Goal: Information Seeking & Learning: Learn about a topic

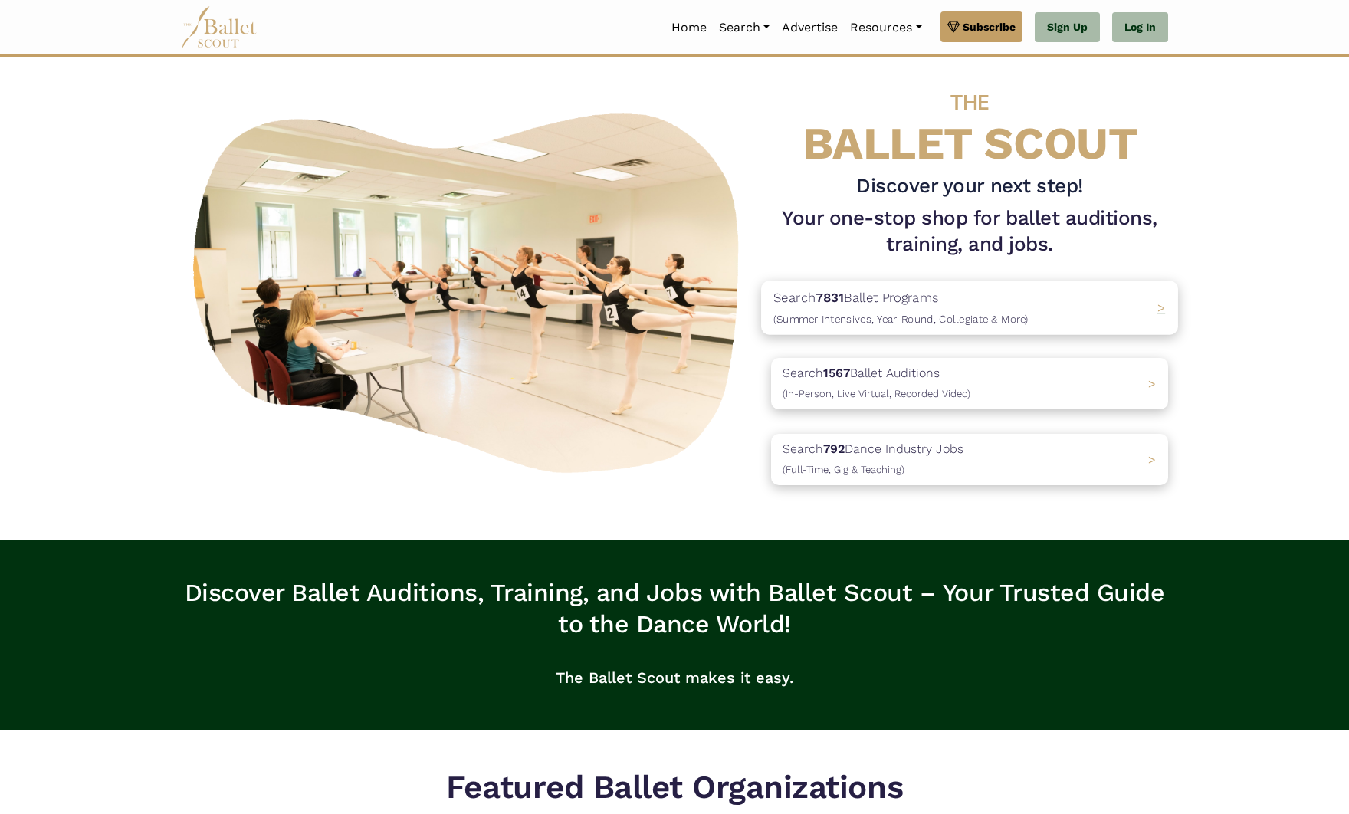
click at [1077, 314] on div "Search 7831 Ballet Programs (Summer Intensives, Year-Round, Collegiate & More) >" at bounding box center [969, 308] width 417 height 54
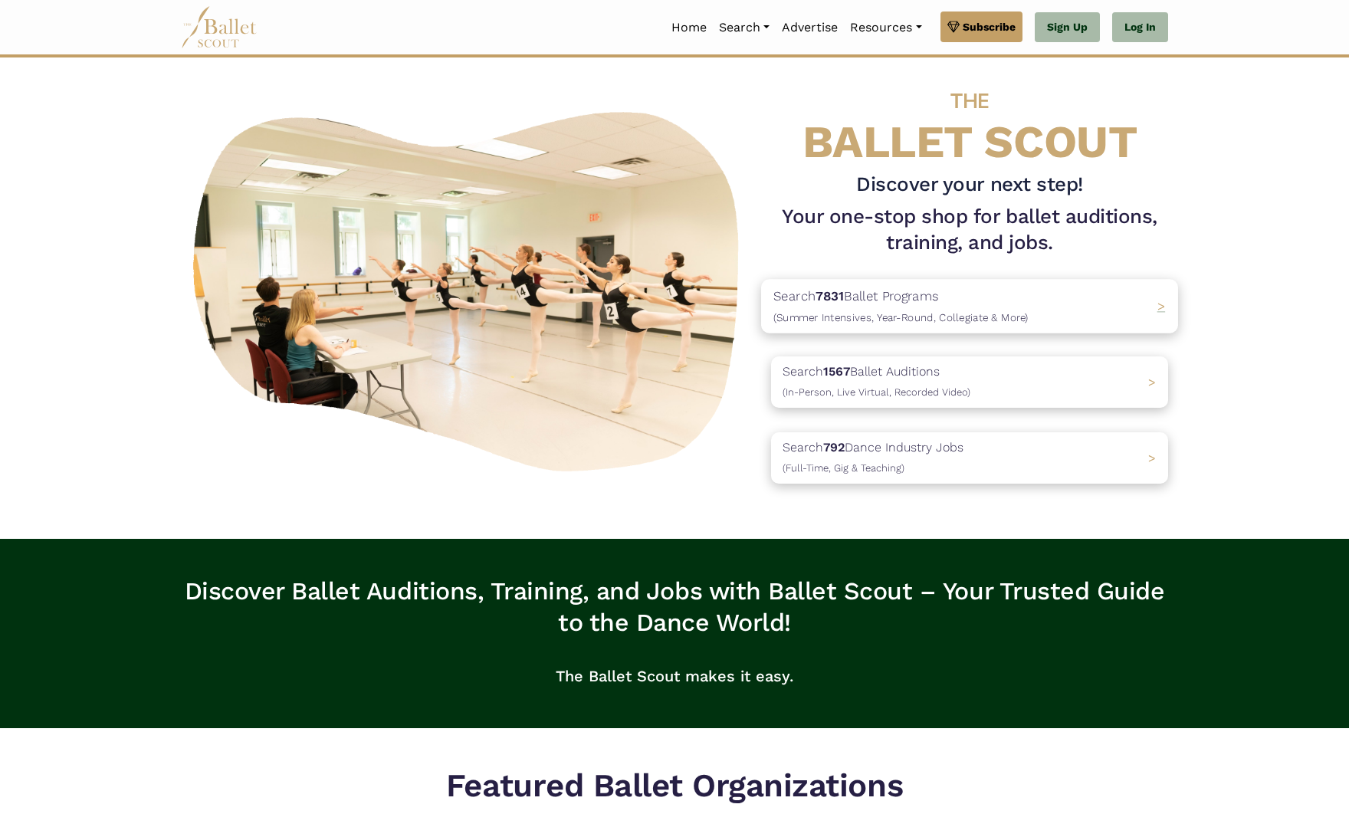
scroll to position [21, 0]
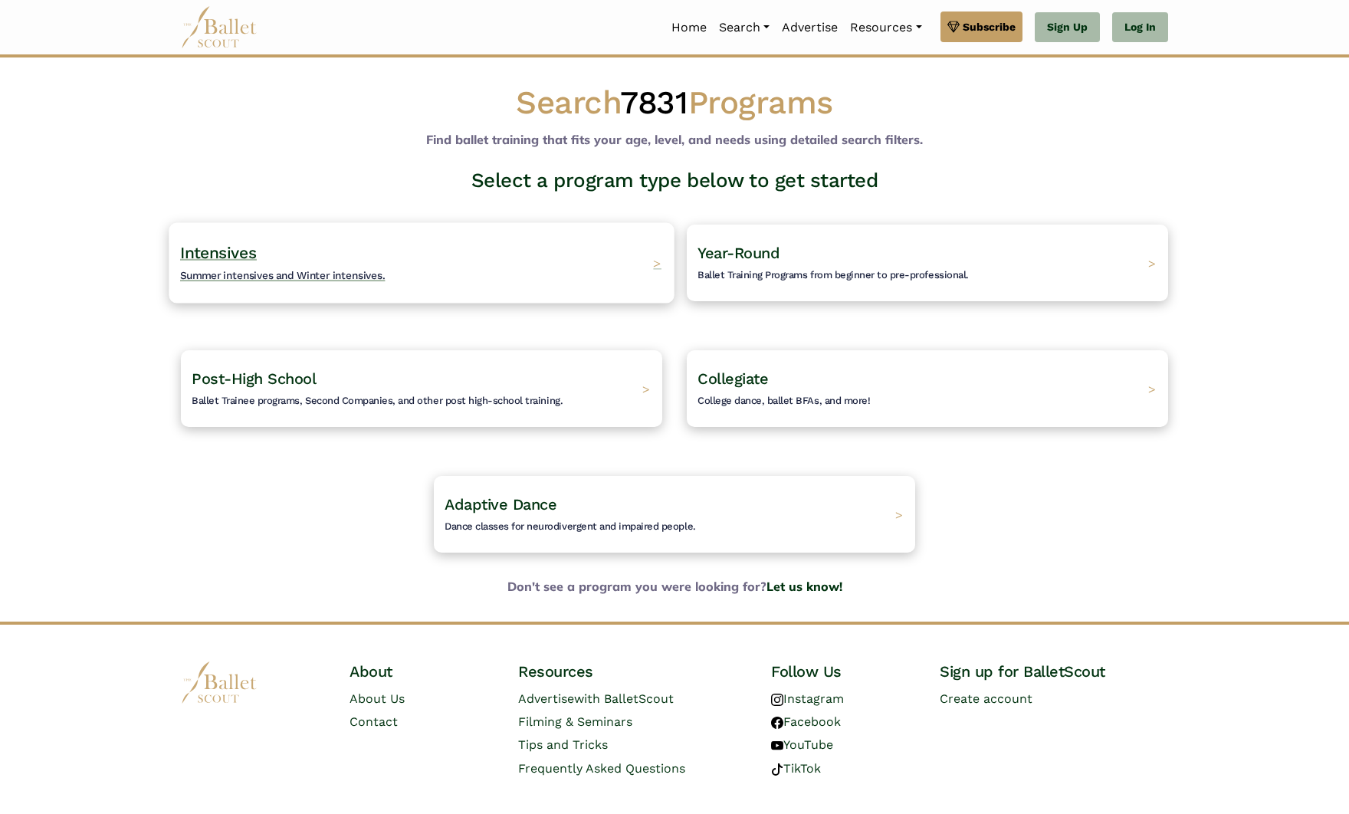
click at [648, 267] on div "Intensives Summer intensives and Winter intensives. >" at bounding box center [421, 262] width 505 height 80
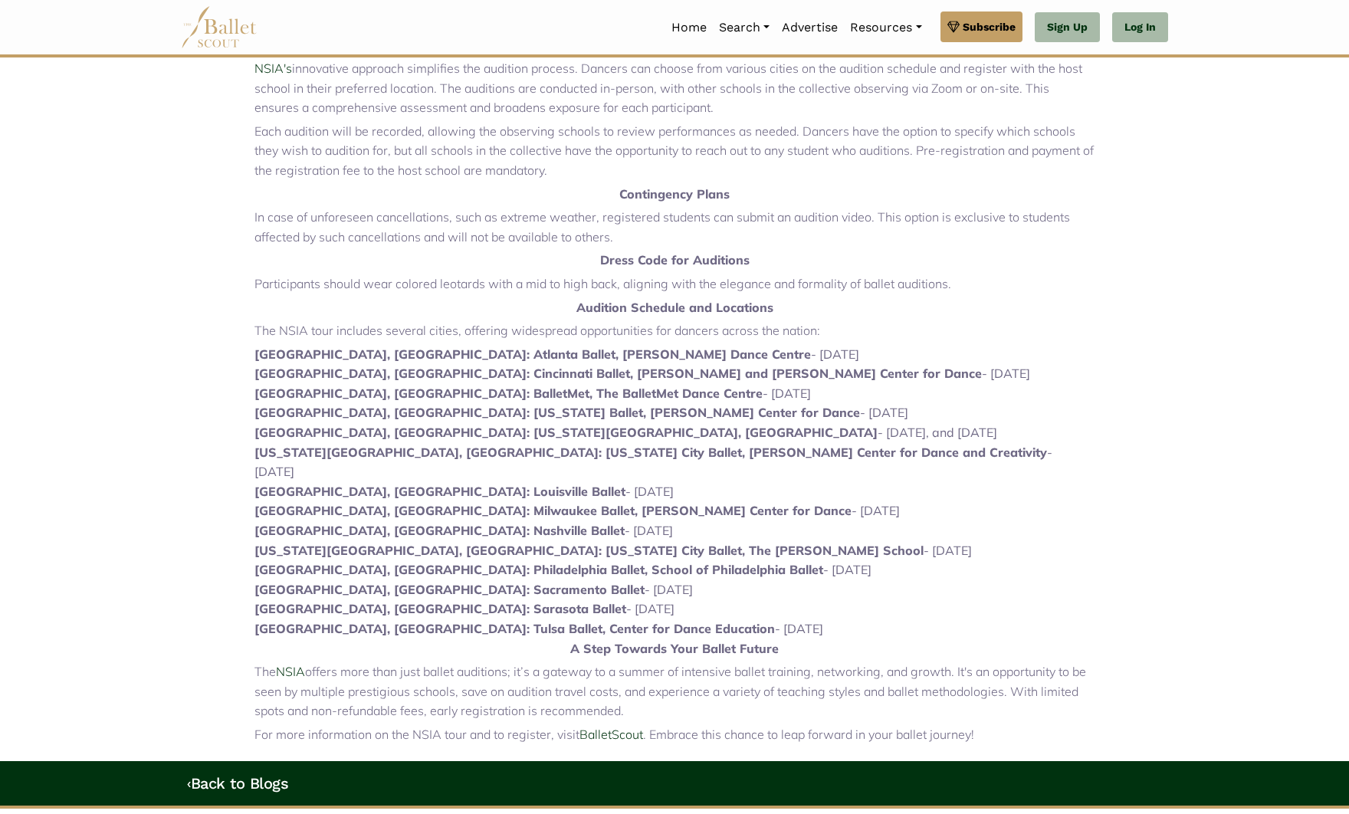
scroll to position [596, 0]
